Goal: Information Seeking & Learning: Understand process/instructions

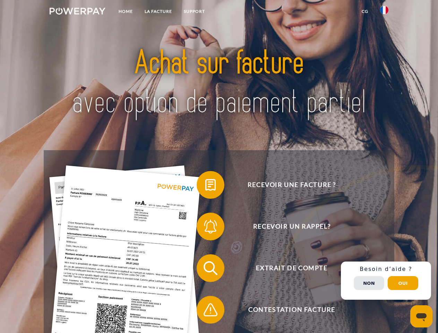
click at [77, 12] on img at bounding box center [78, 11] width 56 height 7
click at [384, 12] on img at bounding box center [384, 10] width 8 height 8
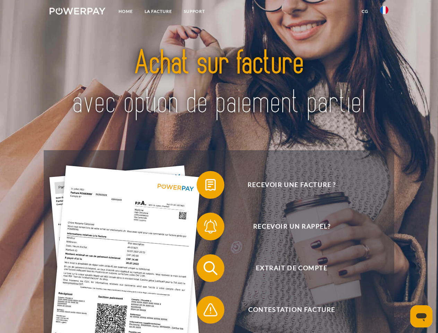
click at [365, 11] on link "CG" at bounding box center [364, 11] width 18 height 12
click at [205, 186] on span at bounding box center [200, 184] width 35 height 35
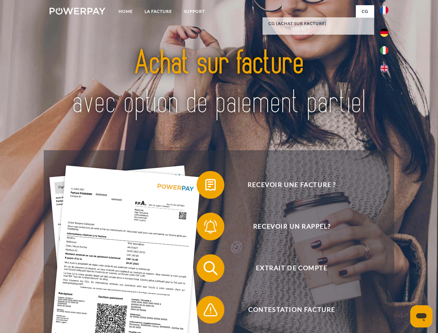
click at [205, 228] on span at bounding box center [200, 226] width 35 height 35
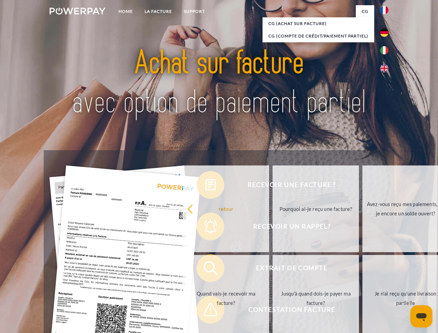
click at [272, 269] on link "Jusqu'à quand dois-je payer ma facture?" at bounding box center [315, 298] width 86 height 87
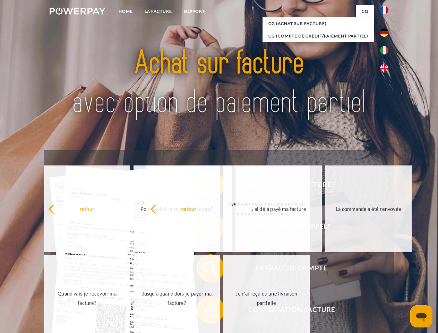
click at [205, 311] on span at bounding box center [200, 309] width 35 height 35
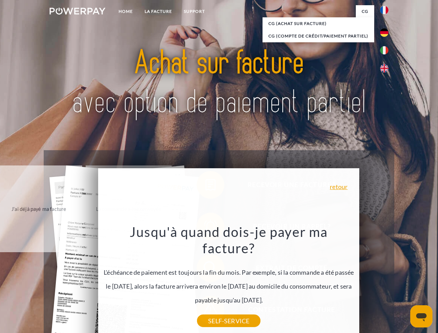
click at [386, 280] on div "Recevoir une facture ? Recevoir un rappel? Extrait de compte retour" at bounding box center [219, 288] width 350 height 277
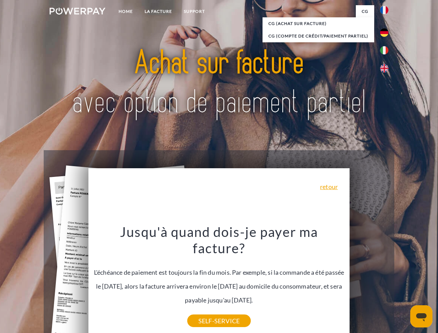
click at [369, 282] on span "Extrait de compte" at bounding box center [292, 268] width 170 height 28
click at [403, 283] on header "Home LA FACTURE Support" at bounding box center [219, 239] width 438 height 478
